Goal: Transaction & Acquisition: Purchase product/service

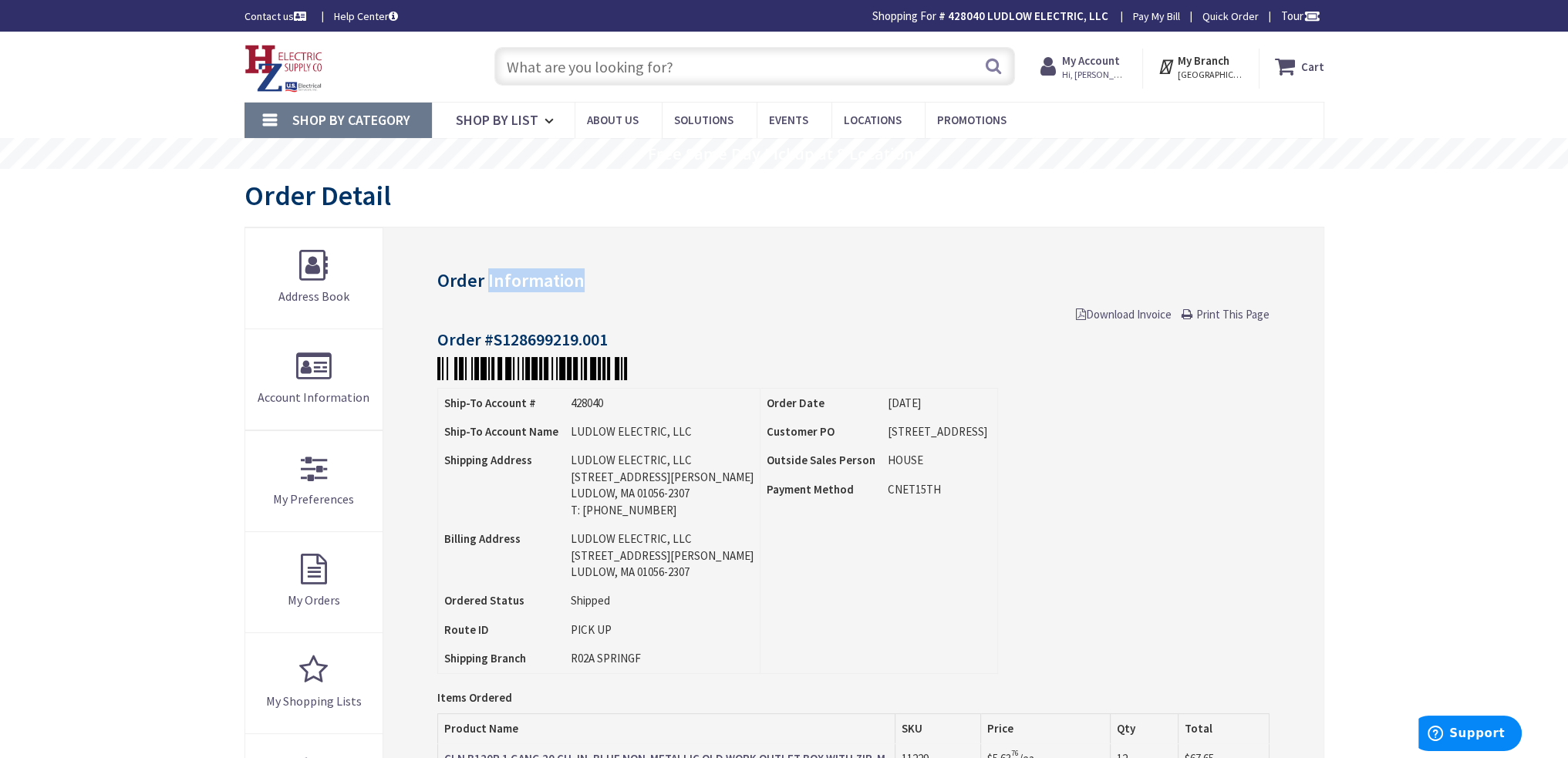
click at [695, 76] on input "text" at bounding box center [754, 66] width 520 height 39
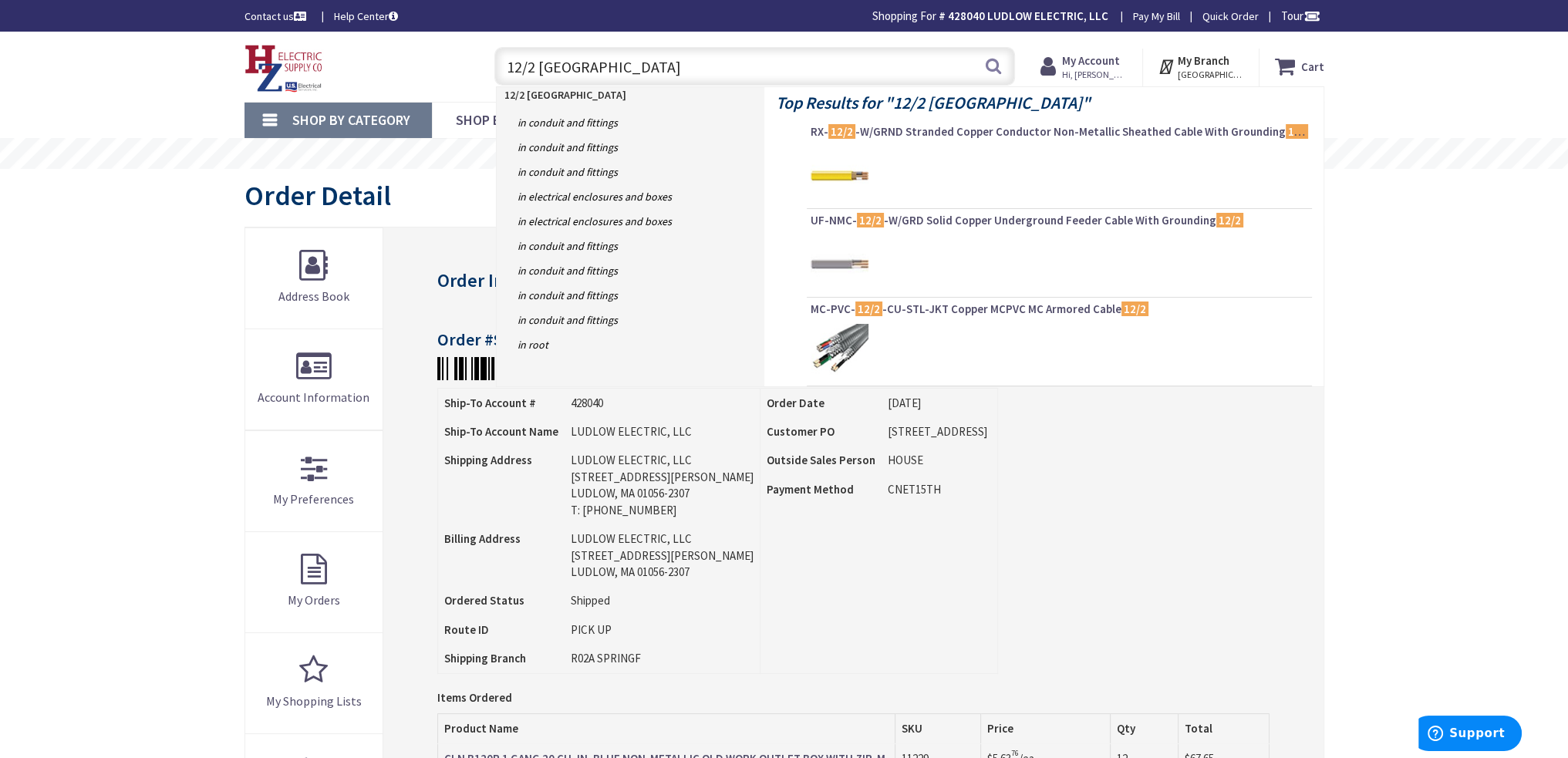
type input "12/2 romex"
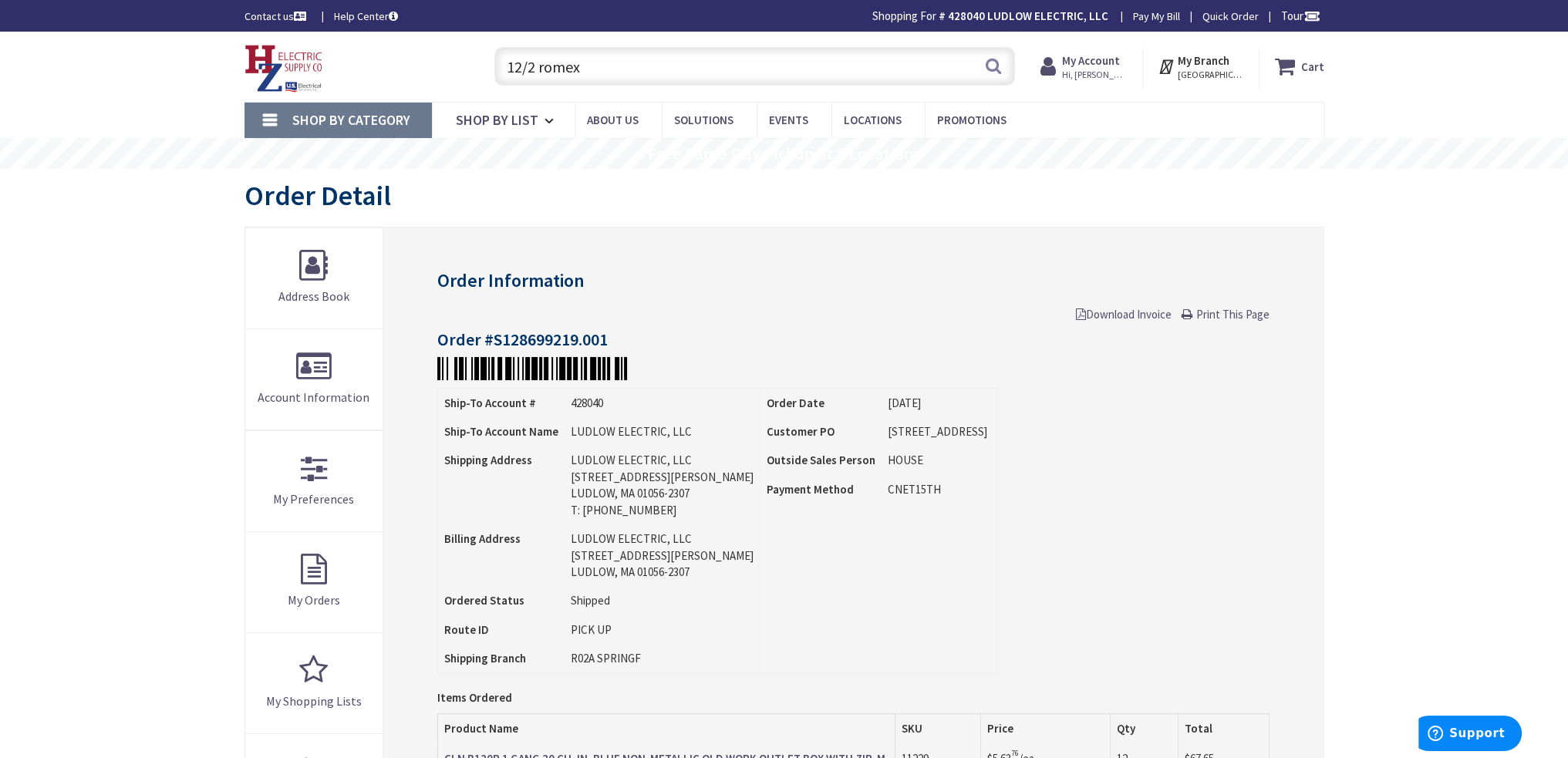
click at [608, 70] on input "12/2 romex" at bounding box center [754, 66] width 520 height 39
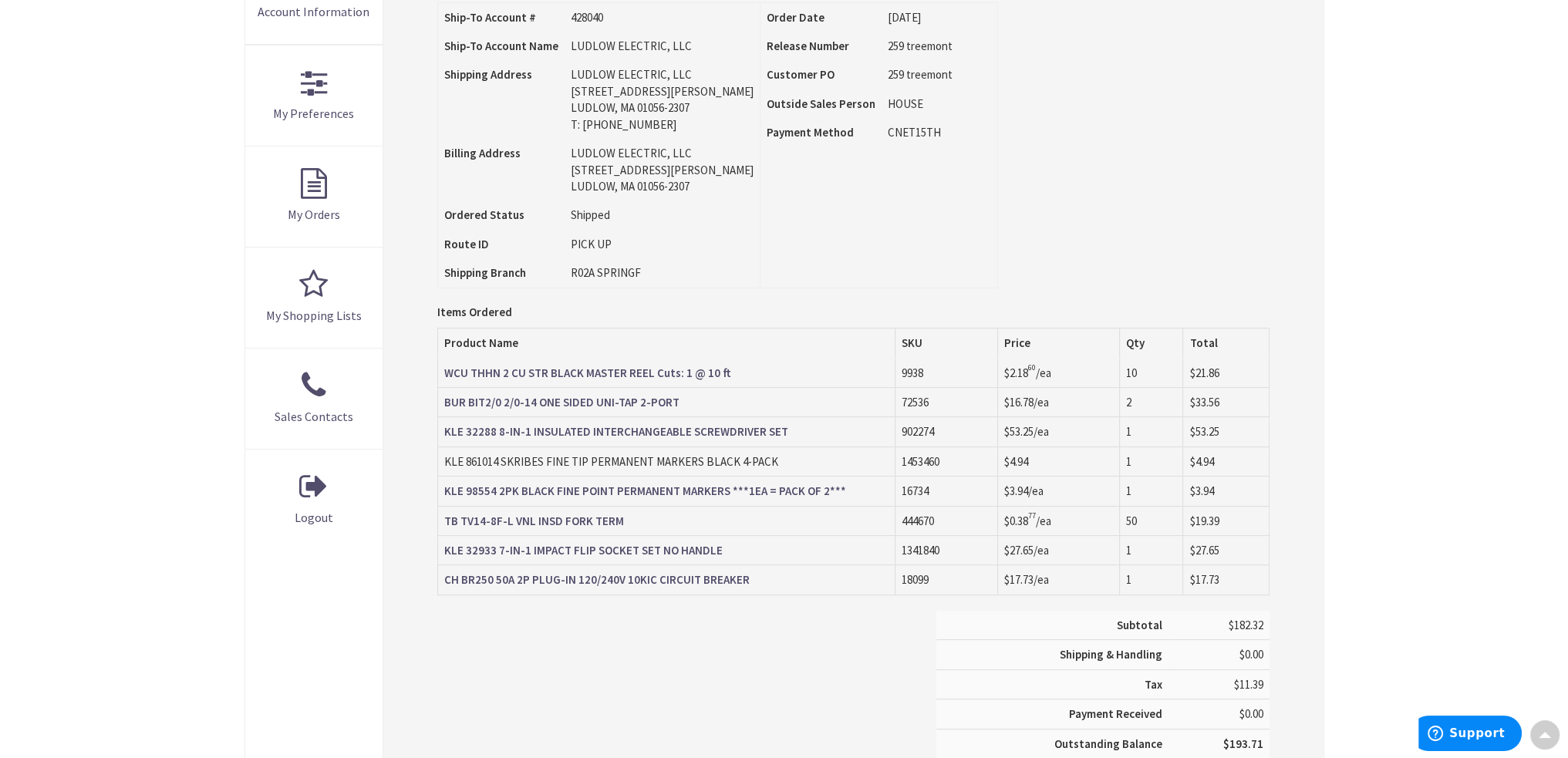
scroll to position [385, 0]
drag, startPoint x: 903, startPoint y: 524, endPoint x: 1261, endPoint y: 526, distance: 358.0
click at [1261, 526] on tr "TB TV14-8F-L VNL INSD FORK TERM 444670 $0.38 77 /ea 50 $19.39" at bounding box center [854, 520] width 831 height 29
click at [1277, 522] on div "Order Information Print This Page Order #S128738788.001 Ship-To Account # 42804…" at bounding box center [853, 329] width 940 height 975
drag, startPoint x: 915, startPoint y: 519, endPoint x: 985, endPoint y: 523, distance: 70.1
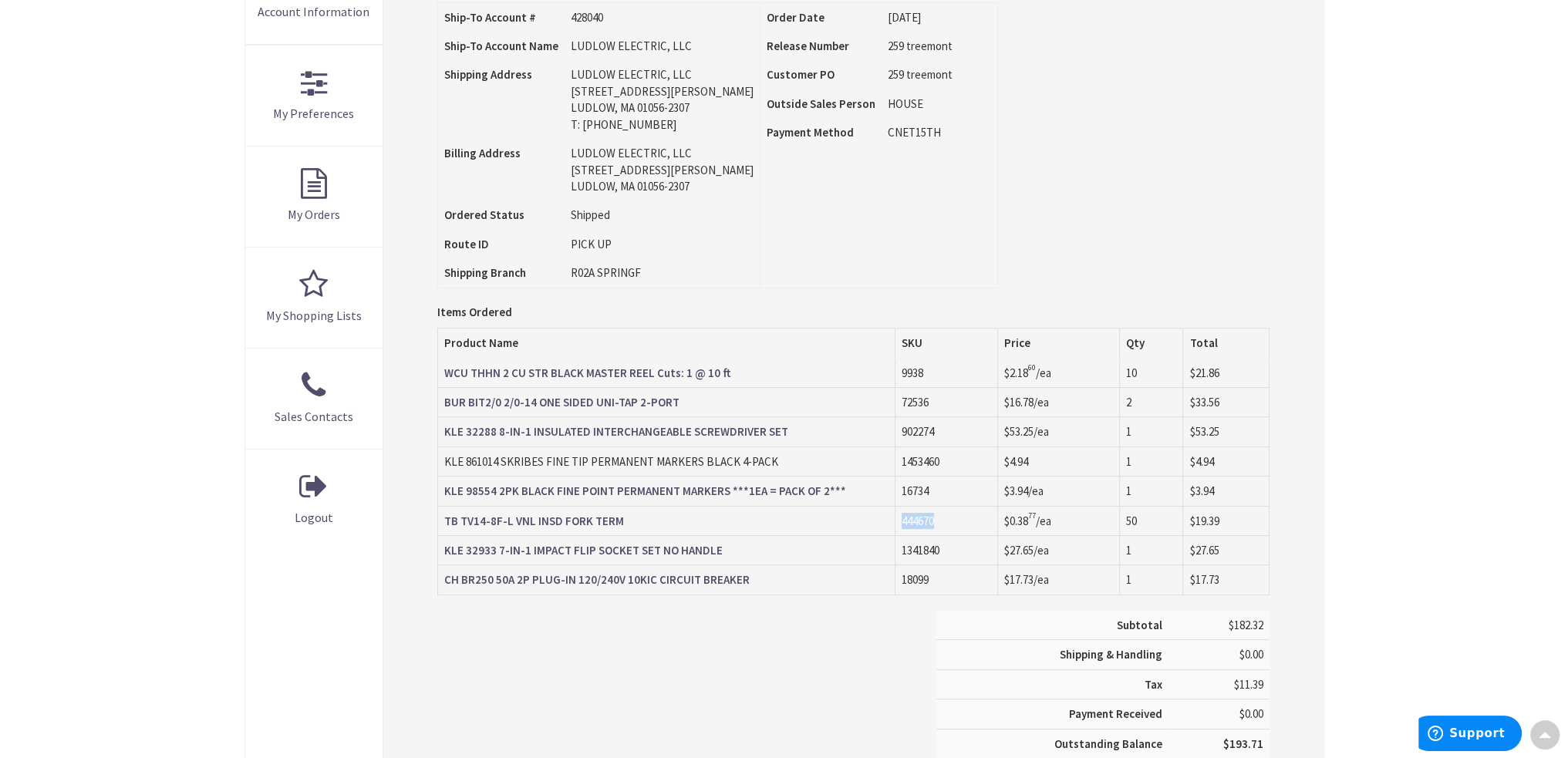
click at [985, 523] on td "444670" at bounding box center [946, 520] width 102 height 29
click at [941, 521] on td "444670" at bounding box center [946, 520] width 102 height 29
drag, startPoint x: 898, startPoint y: 520, endPoint x: 953, endPoint y: 523, distance: 55.1
click at [948, 523] on td "444670" at bounding box center [946, 520] width 102 height 29
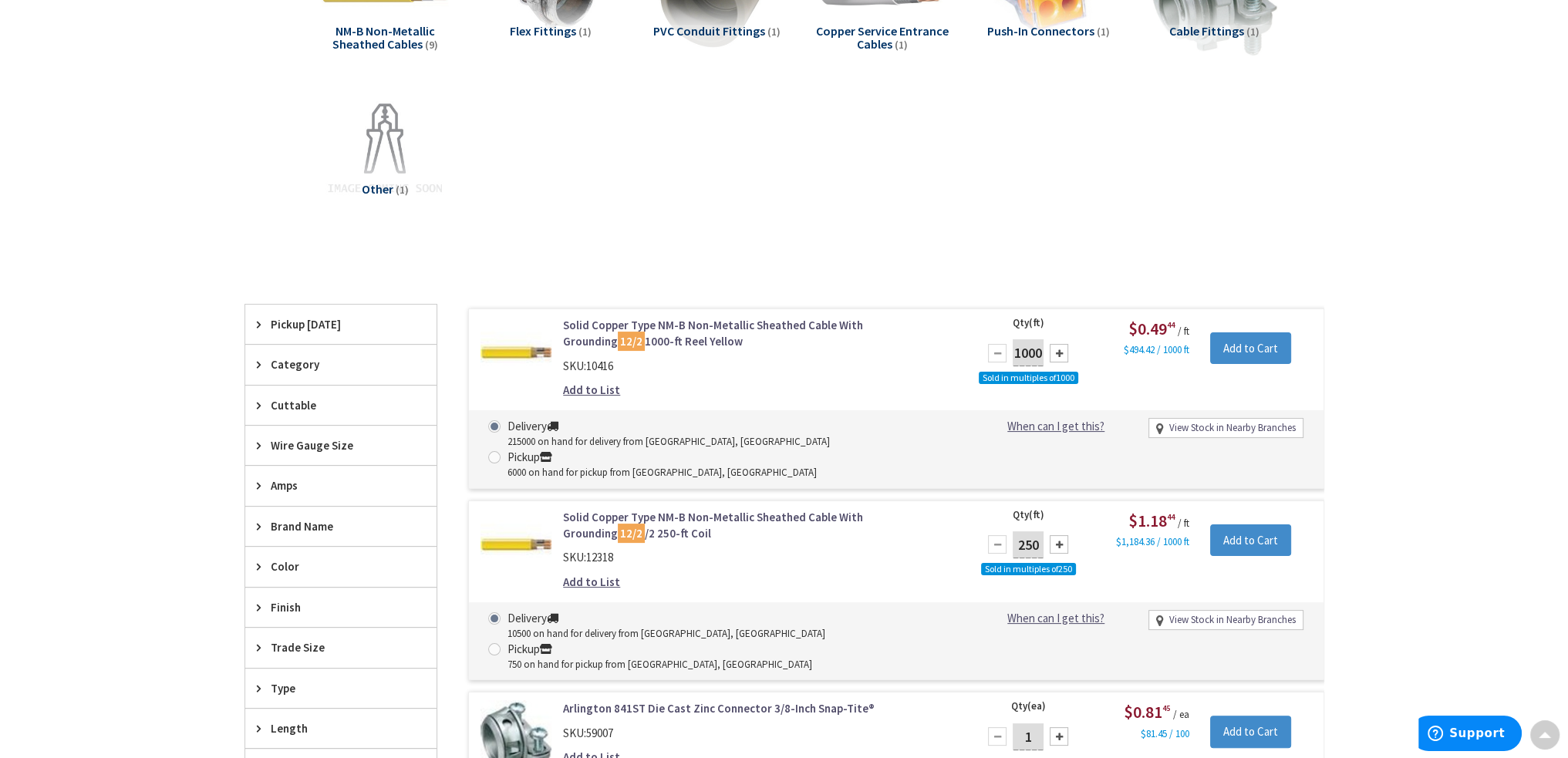
scroll to position [308, 0]
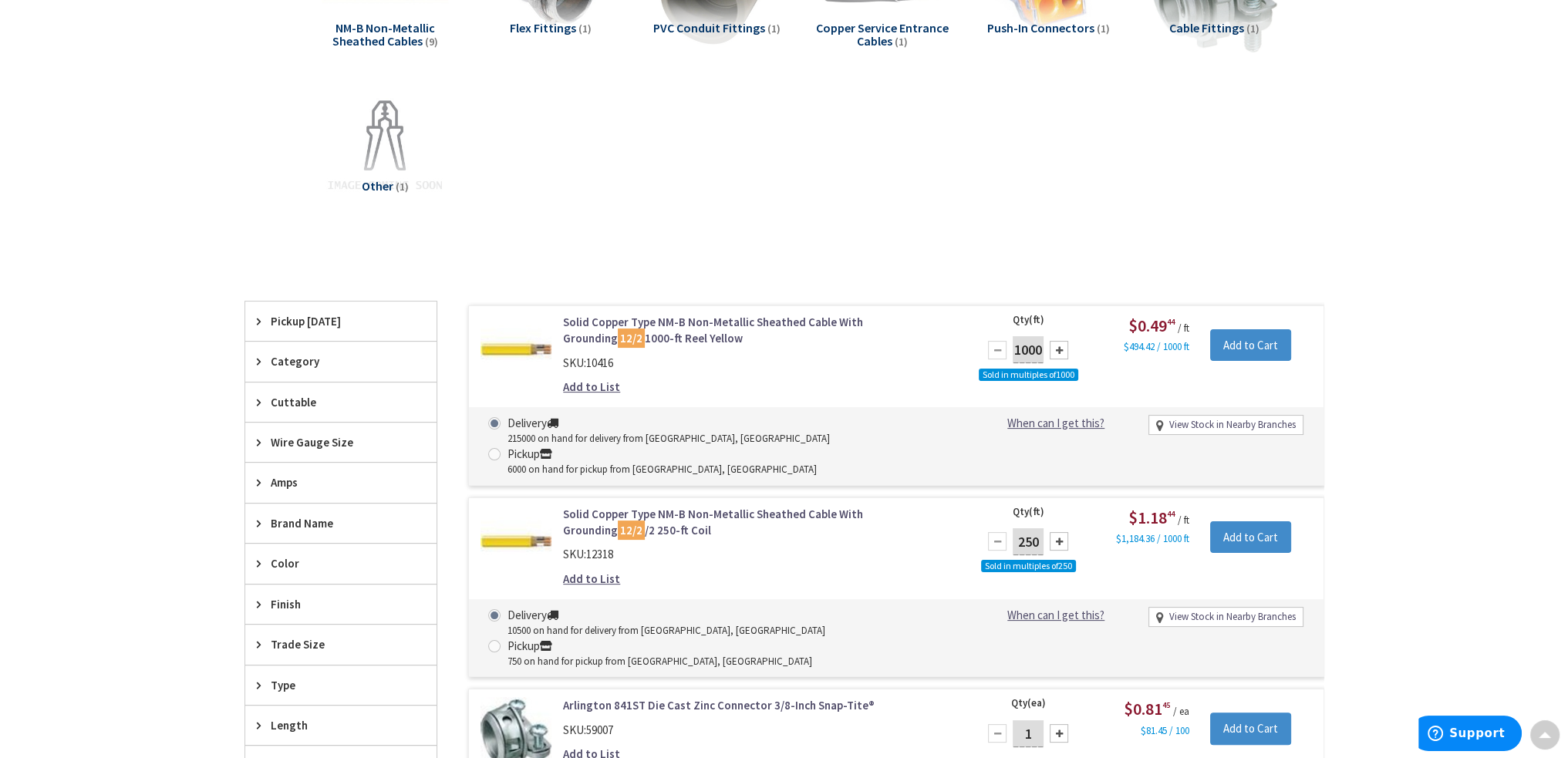
click at [716, 506] on link "Solid Copper Type NM-B Non-Metallic Sheathed Cable With Grounding 12/2 /2 250-f…" at bounding box center [759, 522] width 393 height 33
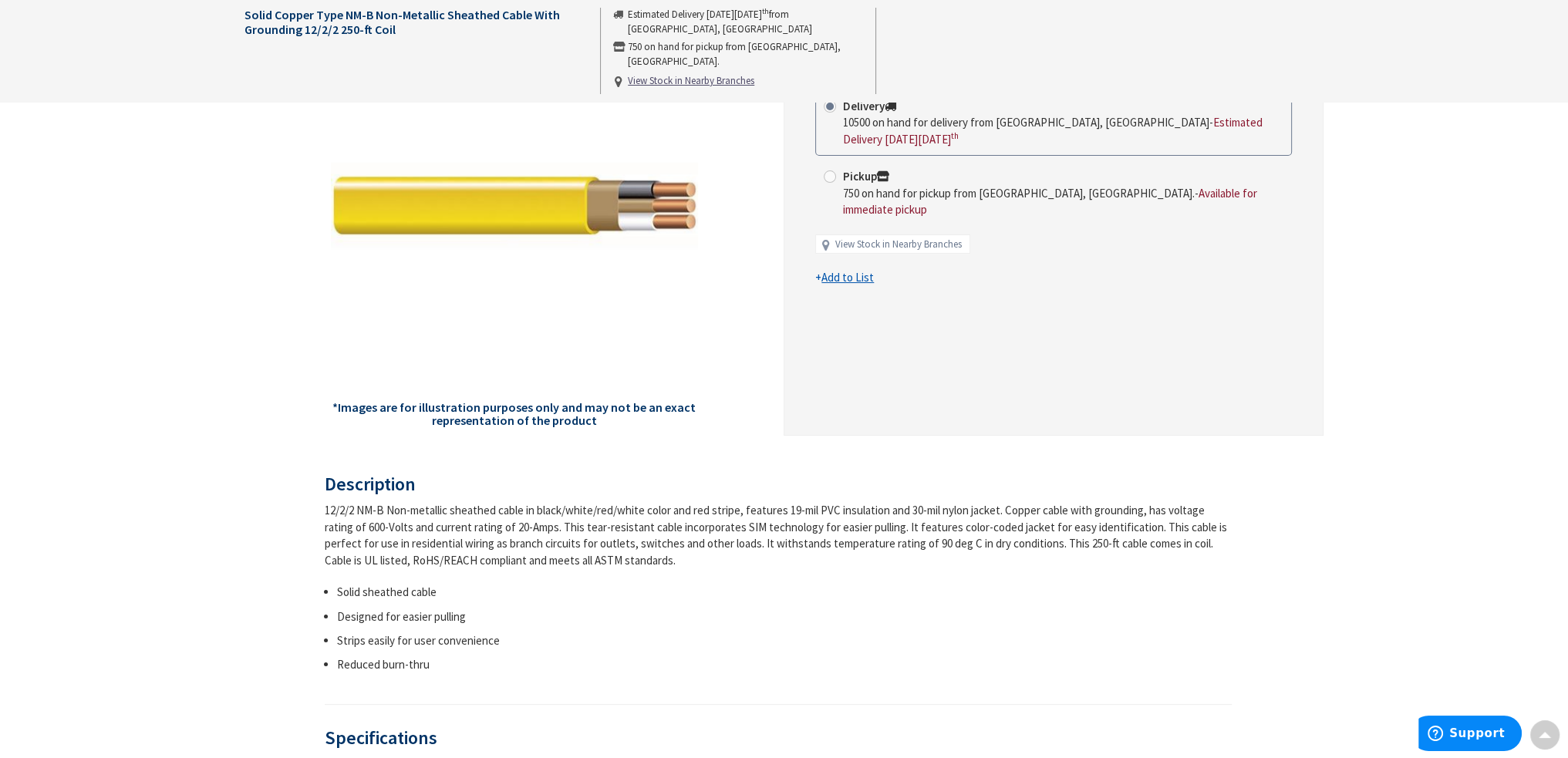
scroll to position [77, 0]
